Goal: Task Accomplishment & Management: Complete application form

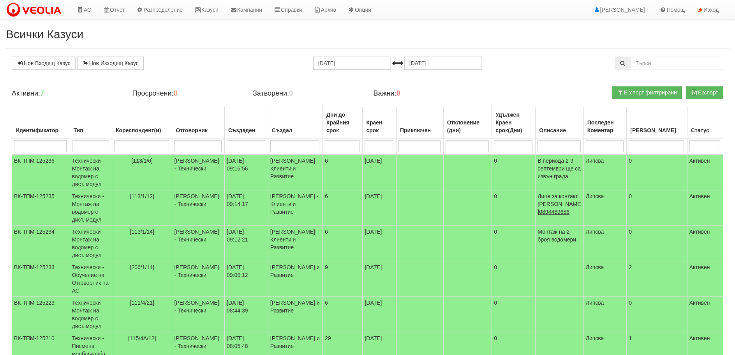
click at [144, 145] on input "search" at bounding box center [141, 146] width 55 height 12
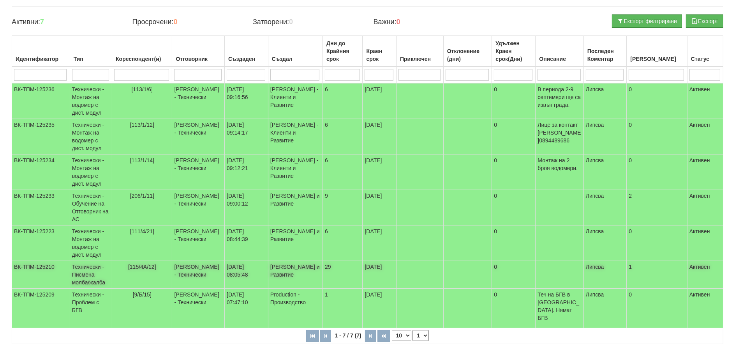
scroll to position [82, 0]
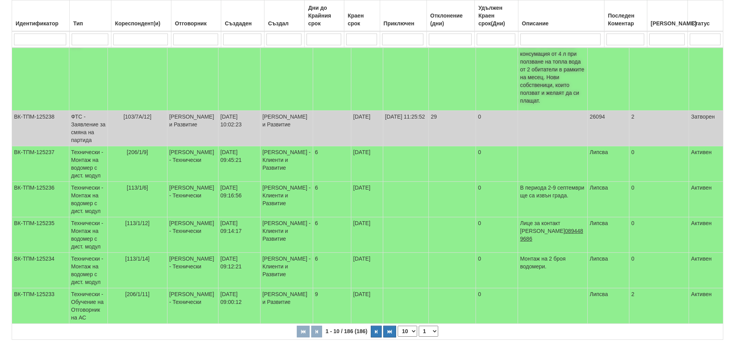
scroll to position [242, 0]
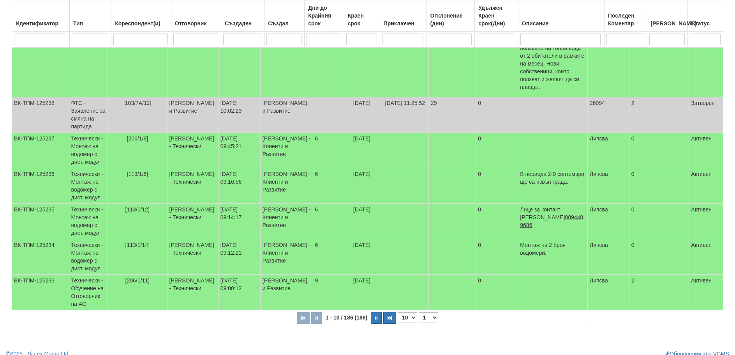
click at [405, 312] on select "10 20 30 40" at bounding box center [407, 317] width 19 height 11
select select "40"
click at [399, 323] on select "10 20 30 40" at bounding box center [407, 317] width 19 height 11
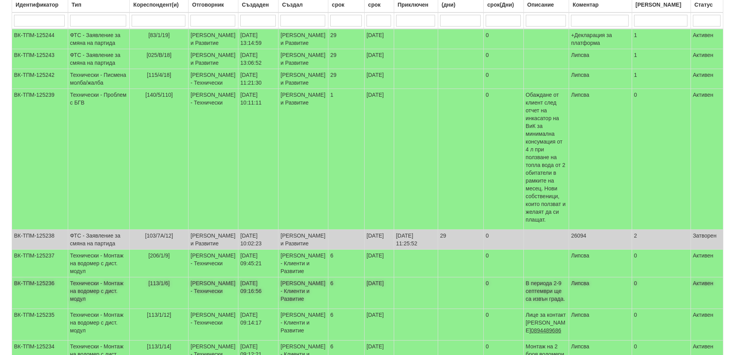
scroll to position [0, 0]
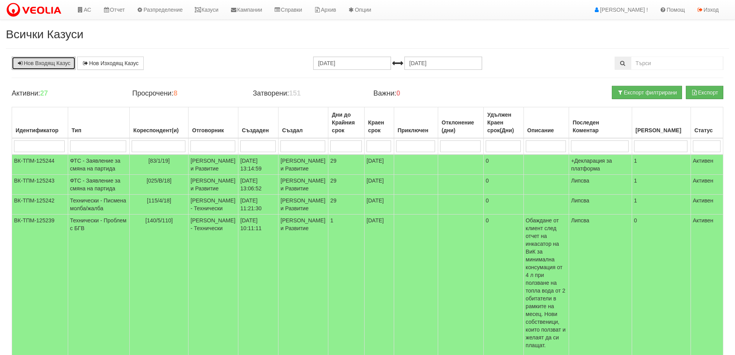
click at [44, 64] on link "Нов Входящ Казус" at bounding box center [44, 62] width 64 height 13
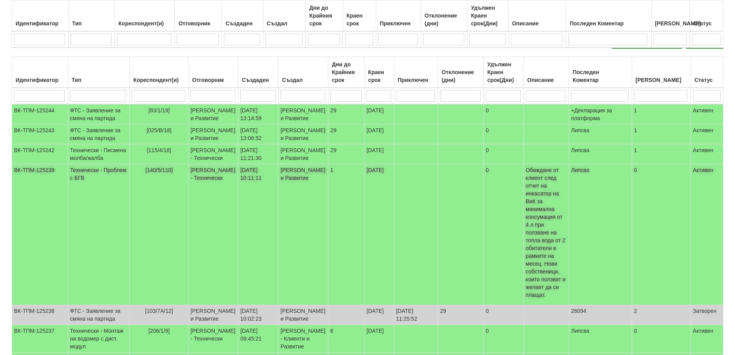
scroll to position [195, 0]
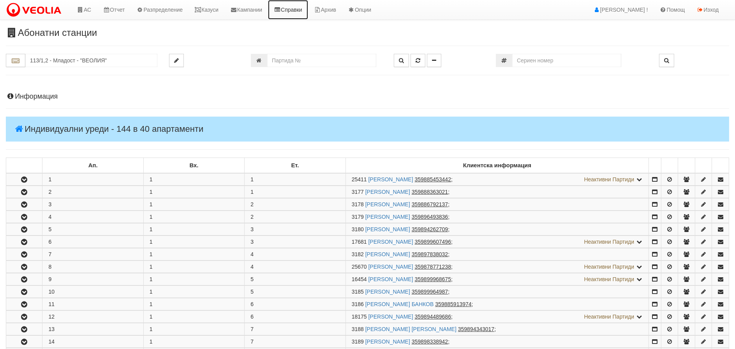
click at [292, 5] on link "Справки" at bounding box center [288, 9] width 40 height 19
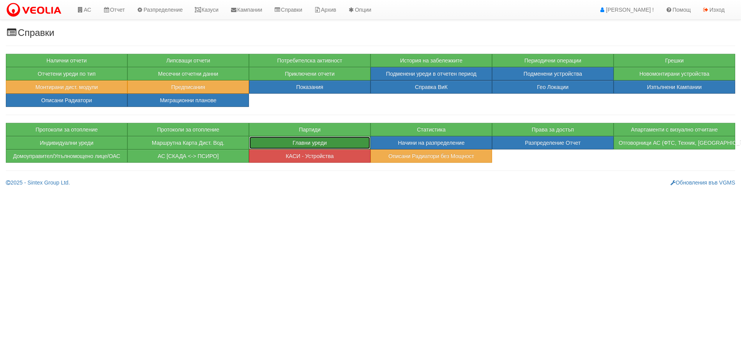
click at [321, 143] on button "Главни уреди" at bounding box center [310, 142] width 122 height 13
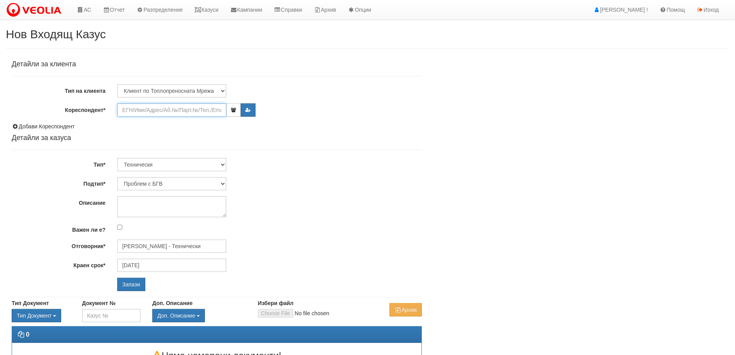
click at [175, 109] on input "Кореспондент*" at bounding box center [171, 109] width 109 height 13
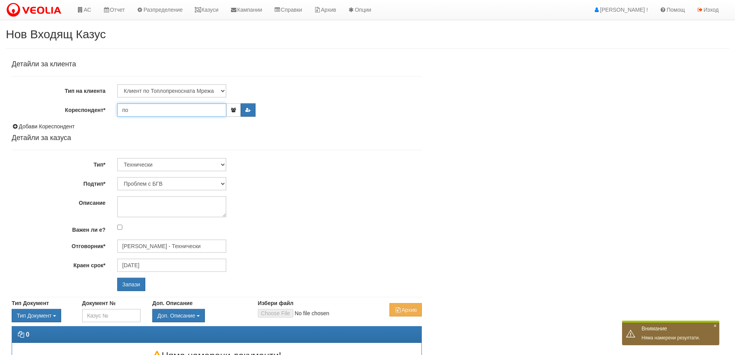
type input "п"
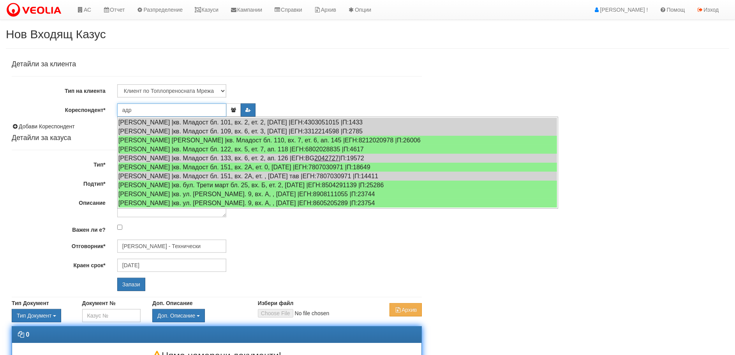
type input "адр"
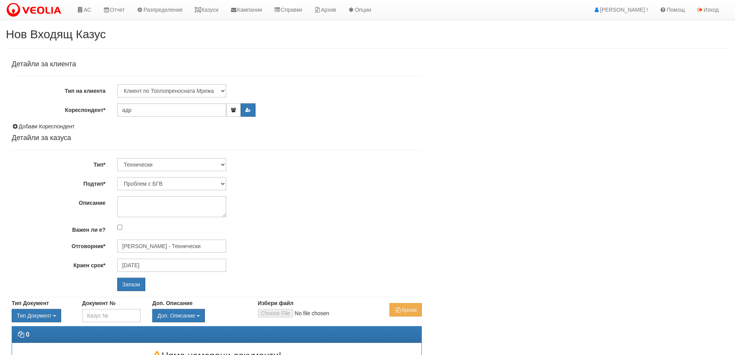
click at [630, 139] on div "Детайли за клиента Тип на клиента Клиент по Топлопреносната Мрежа Институция Па…" at bounding box center [368, 210] width 724 height 309
click at [154, 111] on input "адр" at bounding box center [171, 109] width 109 height 13
click at [89, 7] on link "АС" at bounding box center [84, 9] width 26 height 19
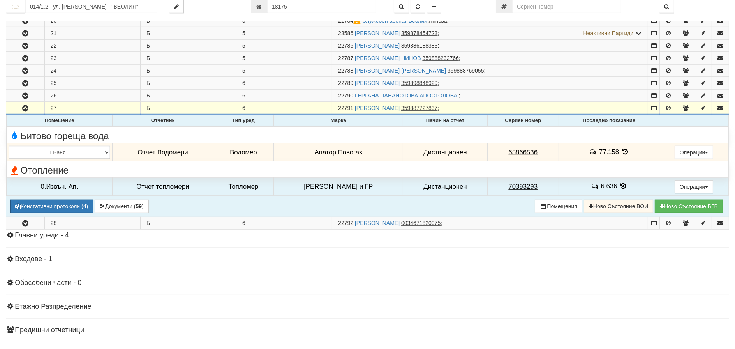
scroll to position [1130, 0]
